Goal: Information Seeking & Learning: Learn about a topic

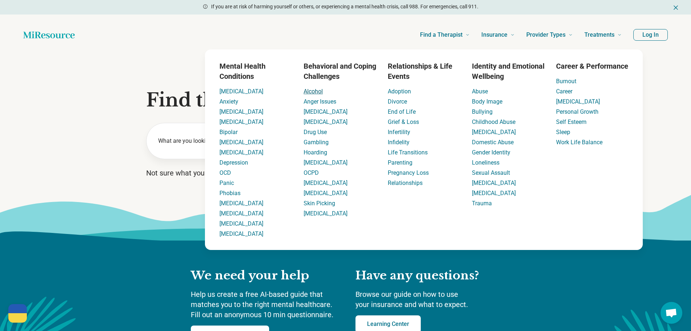
click at [313, 90] on link "Alcohol" at bounding box center [313, 91] width 19 height 7
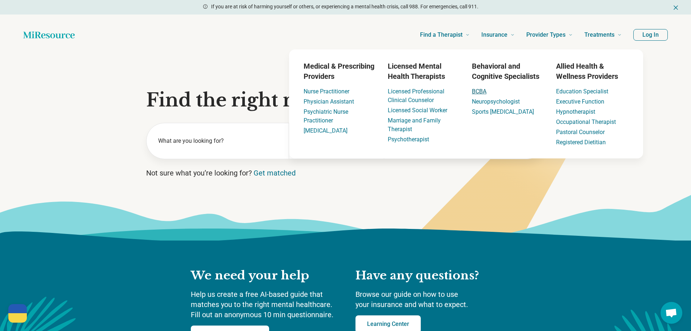
click at [484, 89] on link "BCBA" at bounding box center [479, 91] width 15 height 7
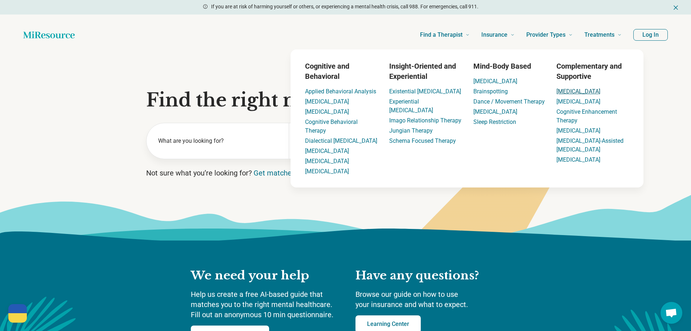
click at [571, 93] on link "[MEDICAL_DATA]" at bounding box center [579, 91] width 44 height 7
